Goal: Check status

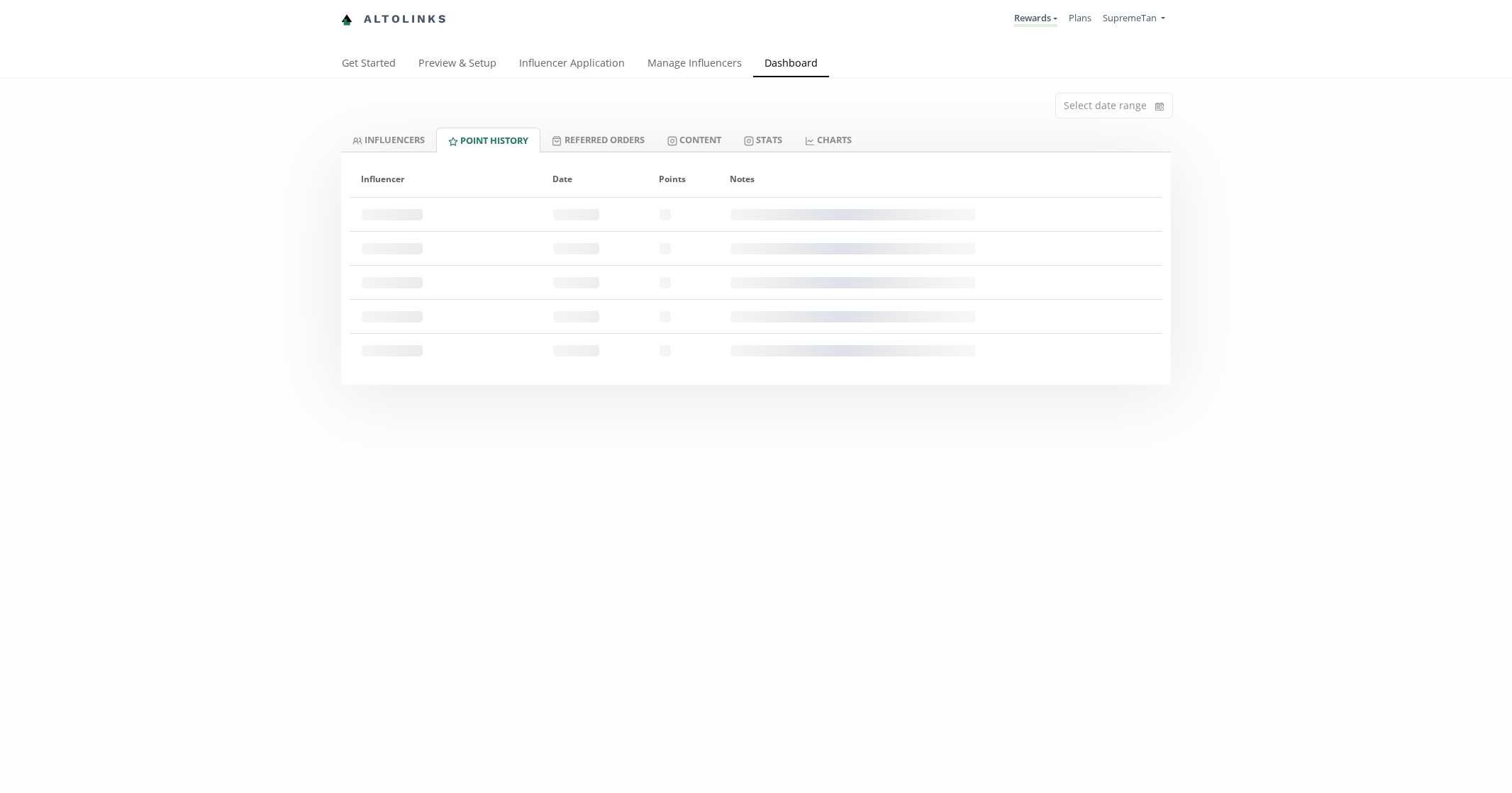
click at [1009, 26] on li "Rewards Exclusive Rewards Rewards Create another program" at bounding box center [1036, 20] width 55 height 28
click at [1018, 20] on link "Rewards" at bounding box center [1036, 19] width 44 height 16
click at [973, 64] on link "Exclusive Rewards" at bounding box center [994, 55] width 125 height 28
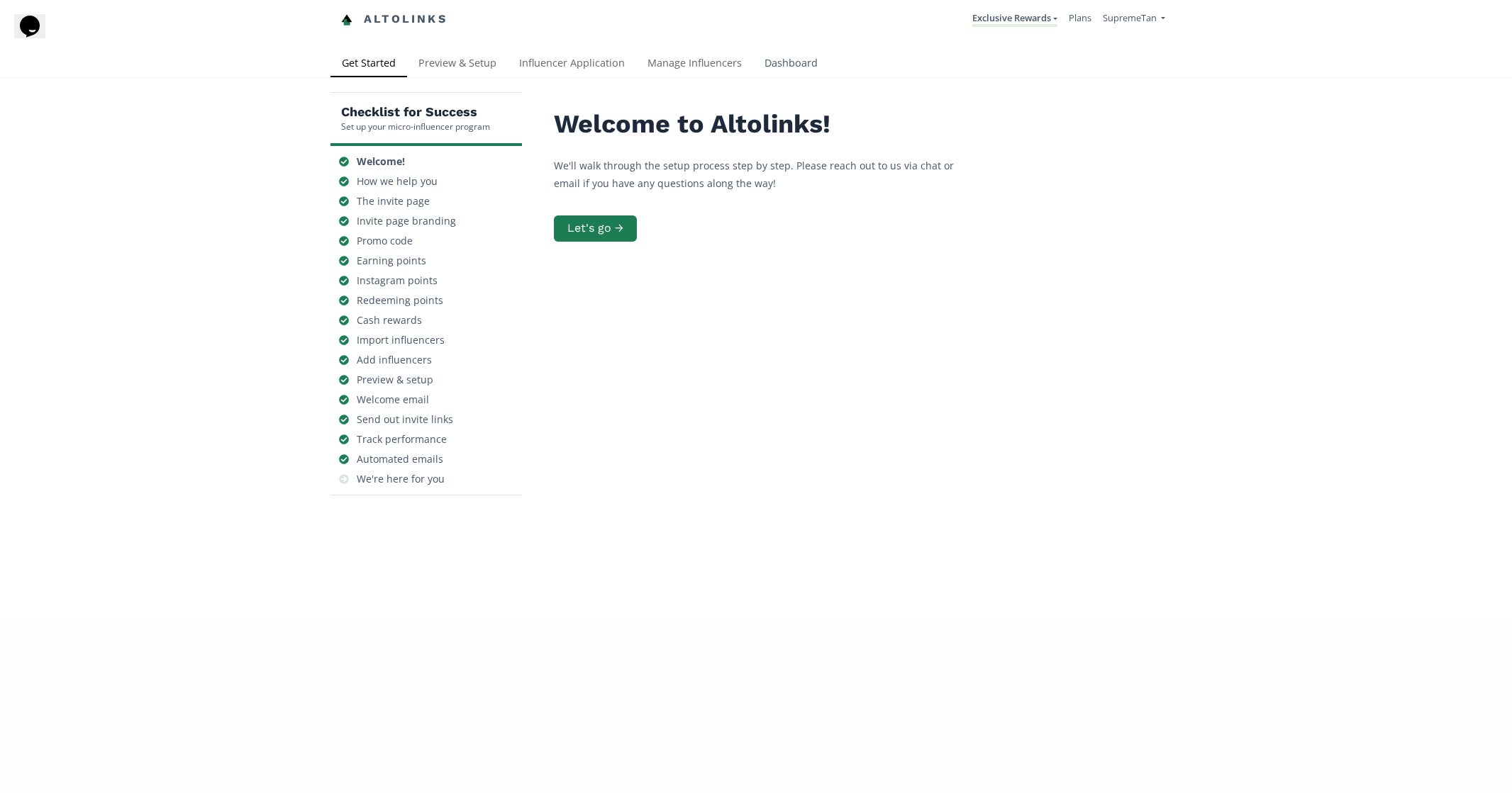
click at [763, 57] on link "Dashboard" at bounding box center [791, 64] width 76 height 29
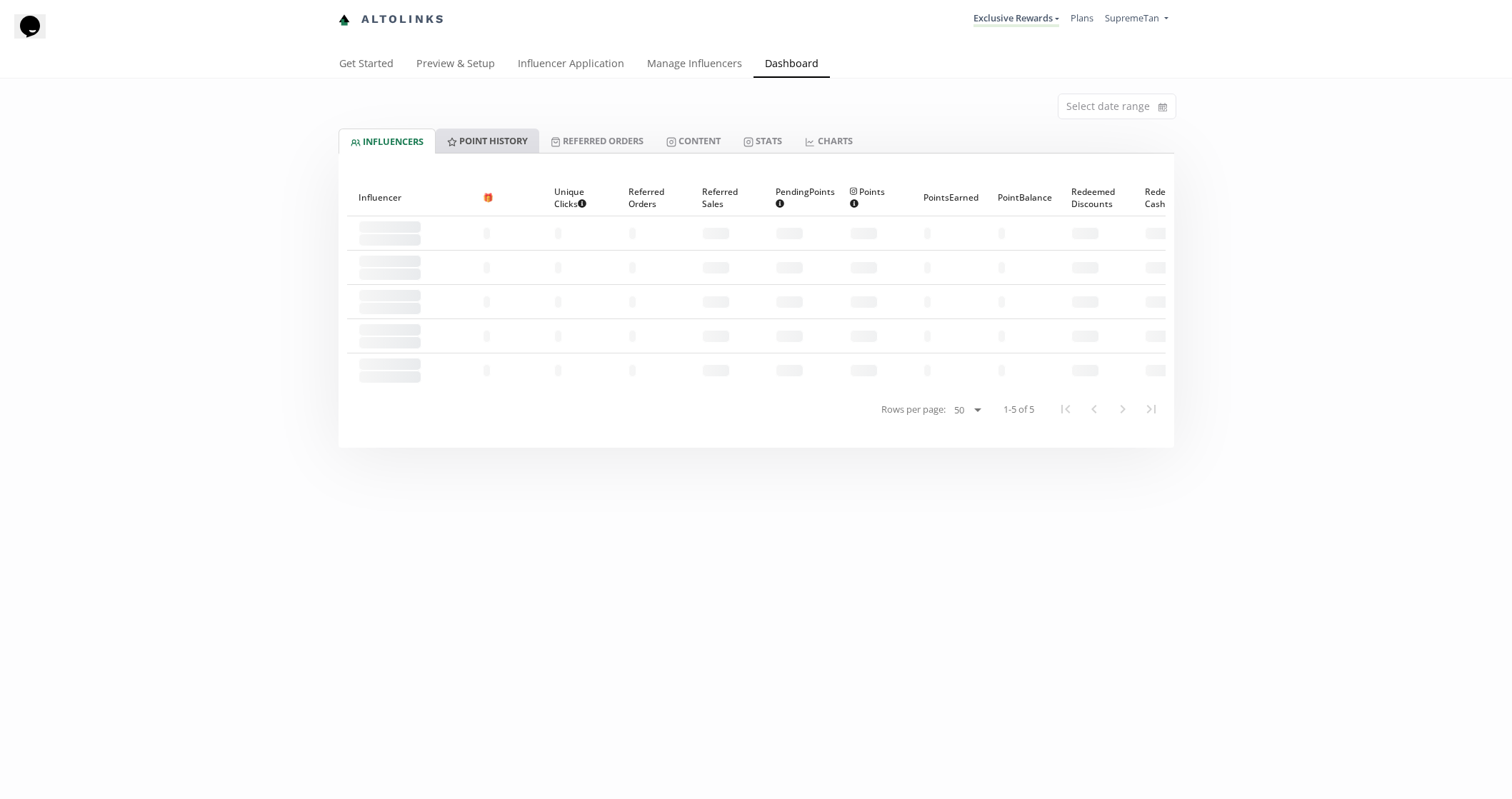
click at [498, 143] on link "Point HISTORY" at bounding box center [487, 140] width 104 height 24
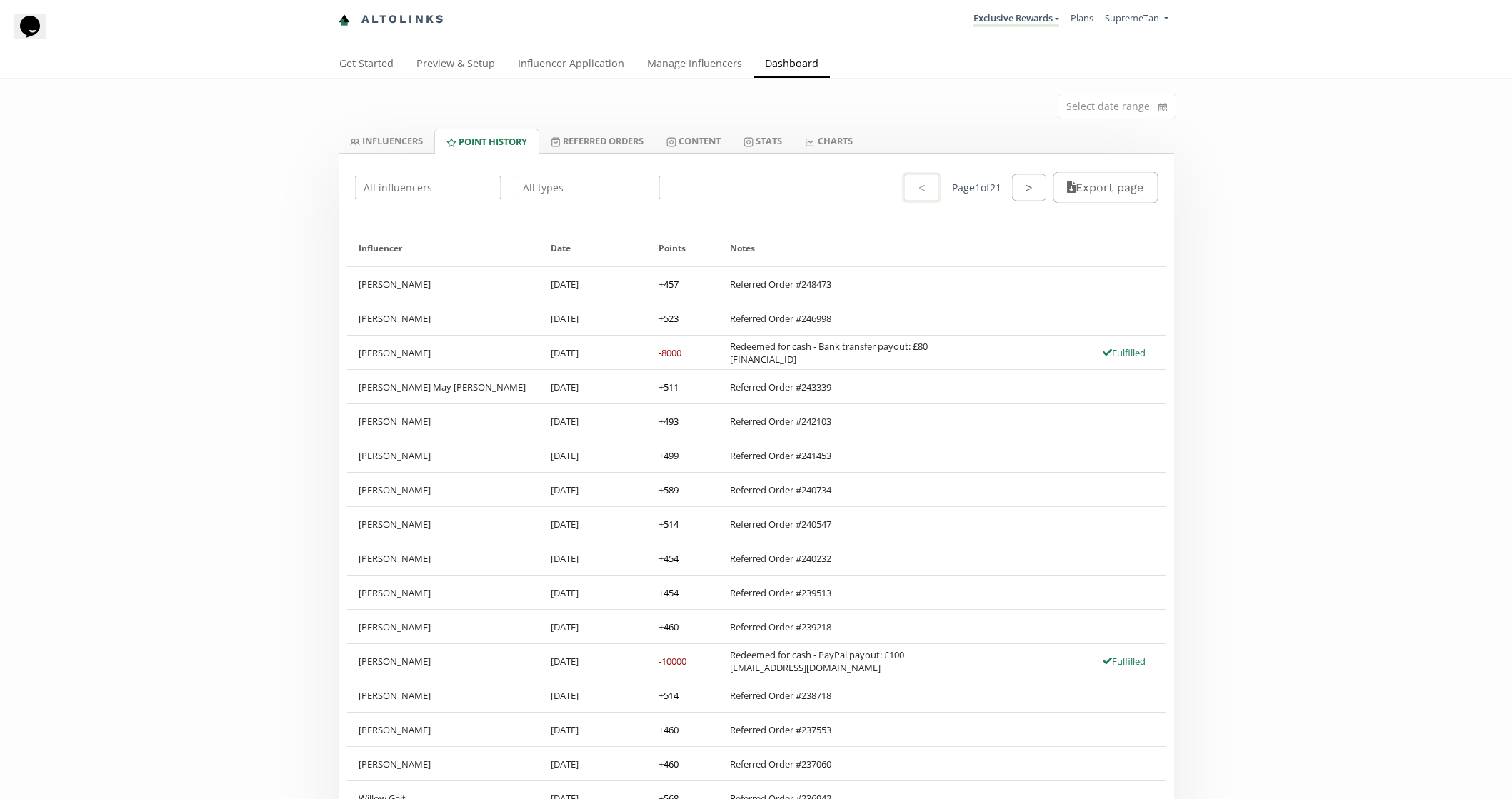
click at [587, 183] on input "text" at bounding box center [587, 188] width 151 height 28
click at [574, 213] on div "Redeemed for Cash" at bounding box center [587, 215] width 145 height 26
type input "Redeemed for Cash"
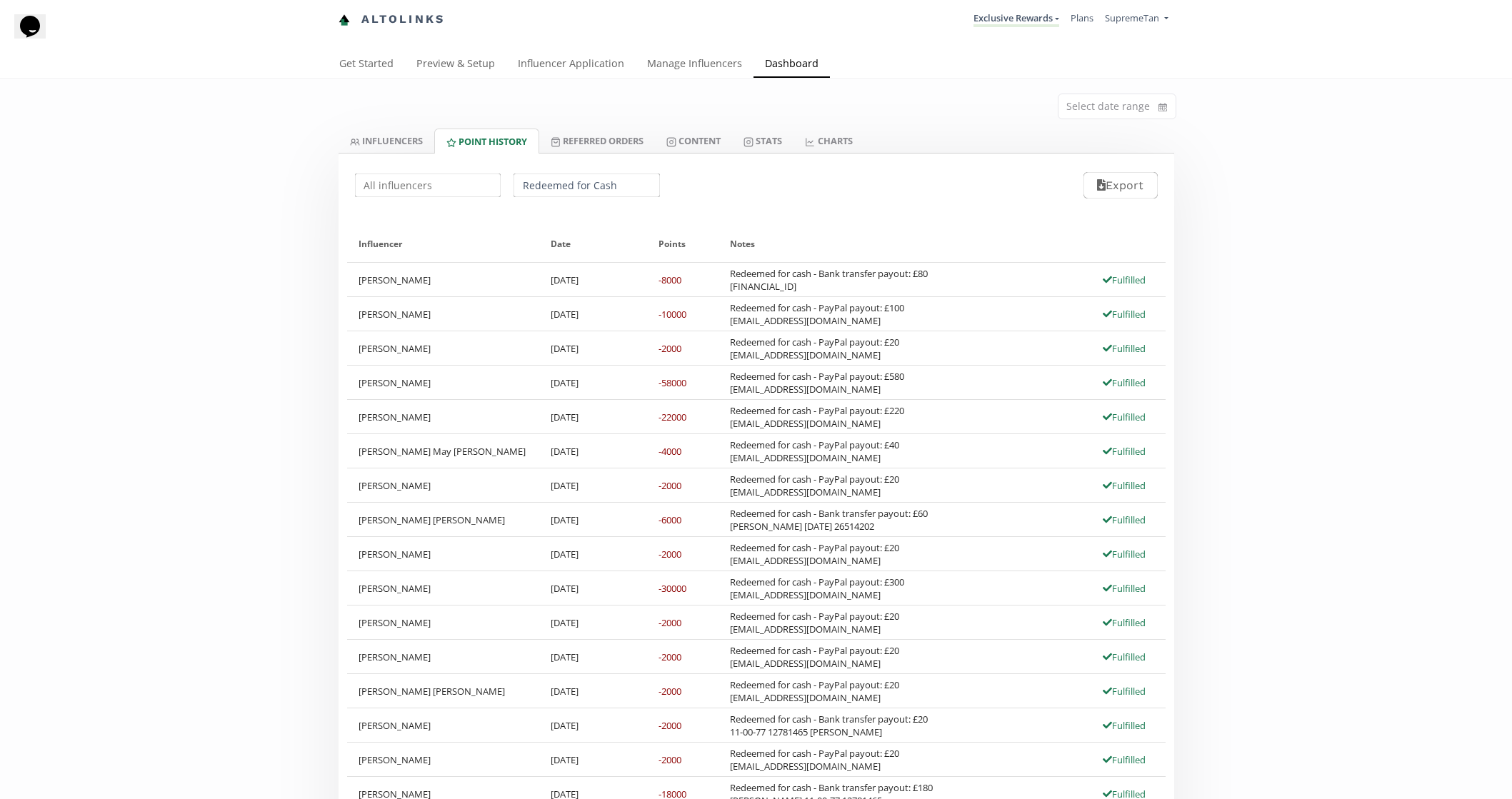
drag, startPoint x: 248, startPoint y: 327, endPoint x: 494, endPoint y: 218, distance: 269.1
click at [385, 136] on link "INFLUENCERS" at bounding box center [386, 140] width 95 height 24
